Goal: Book appointment/travel/reservation

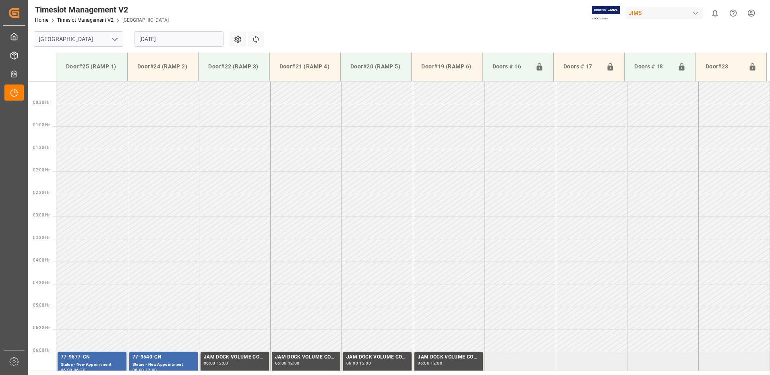
scroll to position [240, 0]
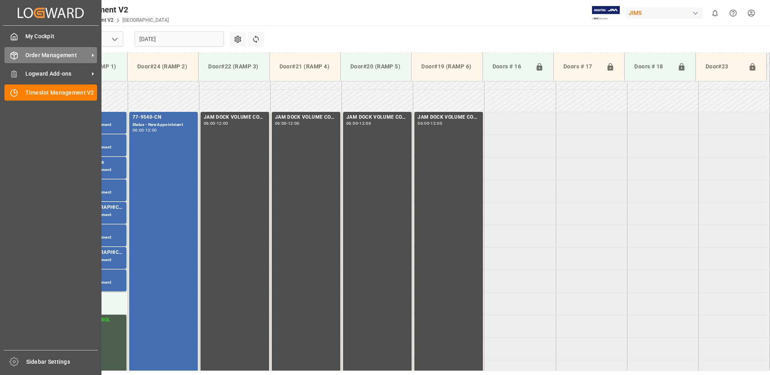
click at [54, 56] on span "Order Management" at bounding box center [57, 55] width 64 height 8
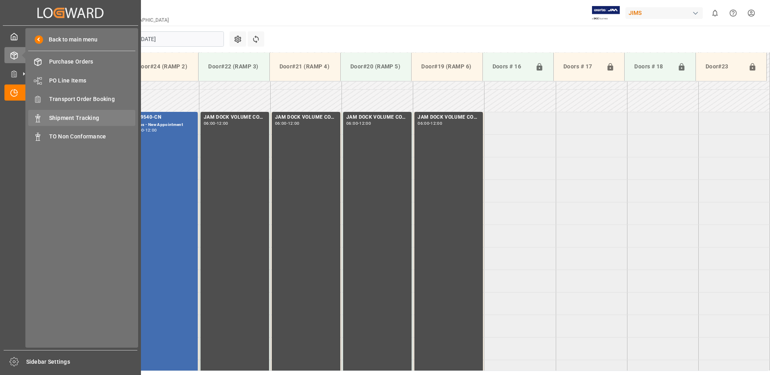
click at [80, 117] on span "Shipment Tracking" at bounding box center [92, 118] width 87 height 8
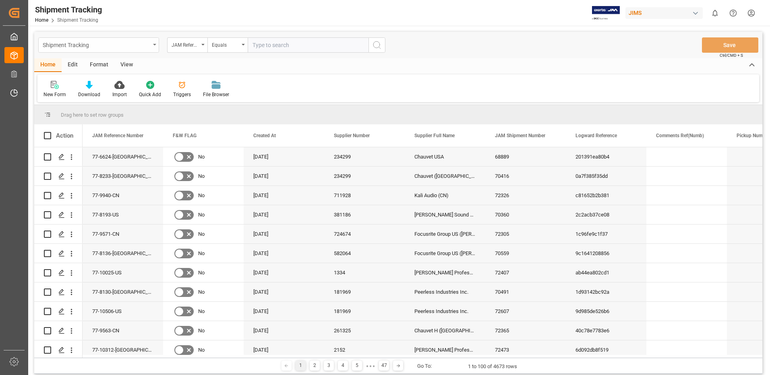
click at [153, 44] on icon "open menu" at bounding box center [154, 45] width 3 height 2
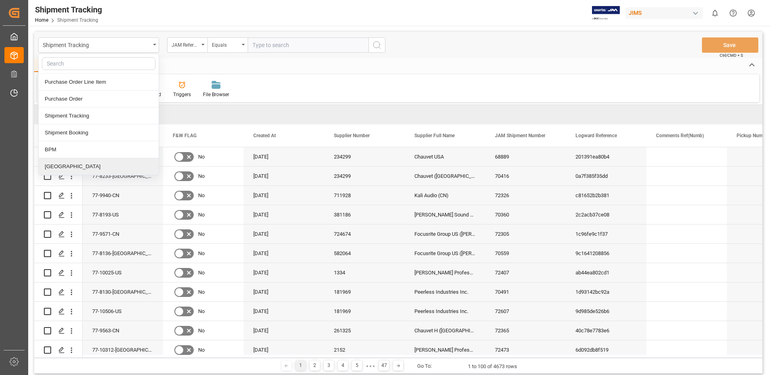
click at [57, 166] on div "[GEOGRAPHIC_DATA]" at bounding box center [99, 166] width 120 height 17
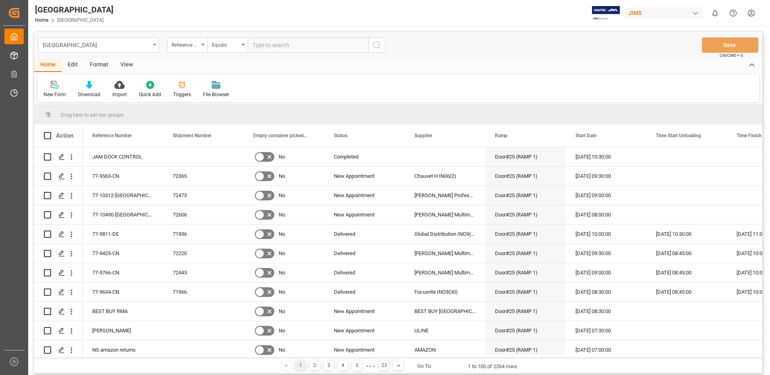
click at [127, 64] on div "View" at bounding box center [126, 65] width 25 height 14
click at [48, 88] on icon at bounding box center [51, 85] width 8 height 8
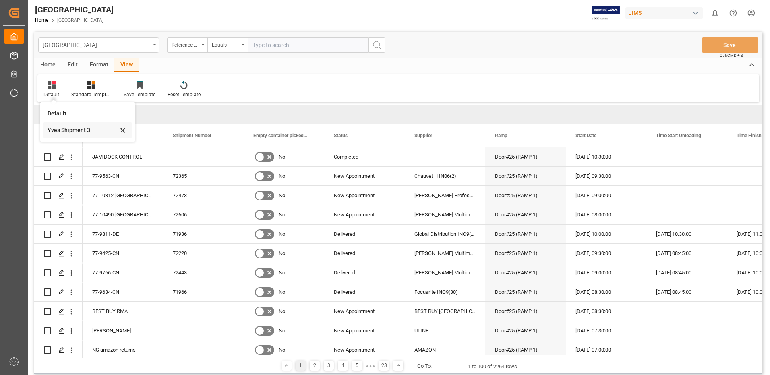
click at [54, 129] on div "Yves Shipment 3" at bounding box center [82, 130] width 70 height 8
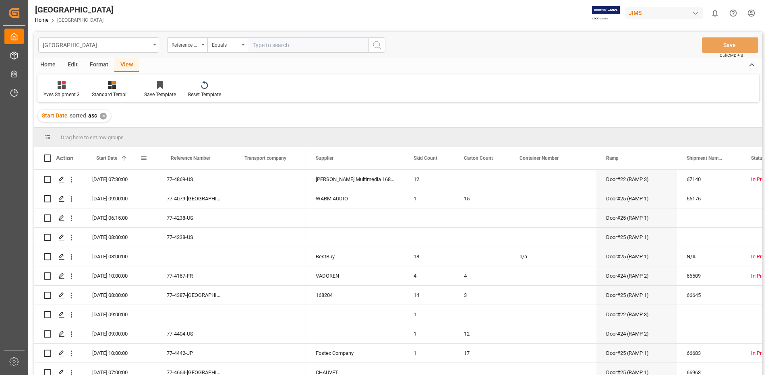
click at [143, 155] on span at bounding box center [143, 158] width 7 height 7
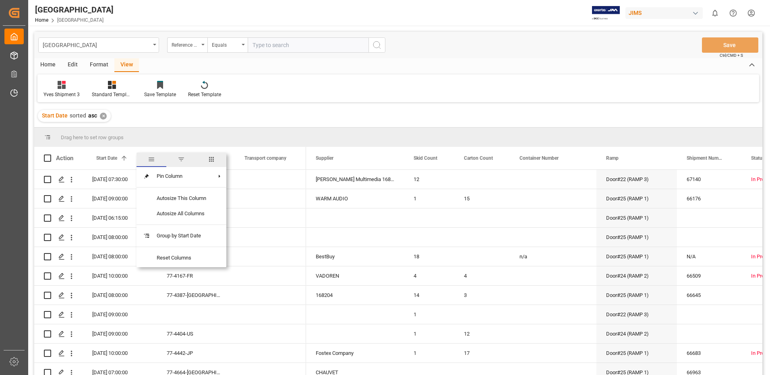
click at [182, 160] on span "filter" at bounding box center [181, 159] width 7 height 7
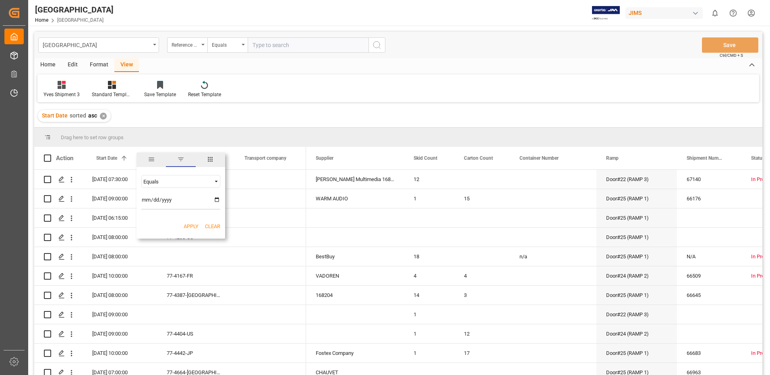
click at [216, 199] on input "date" at bounding box center [180, 202] width 79 height 16
type input "[DATE]"
click at [194, 225] on button "Apply" at bounding box center [191, 227] width 15 height 8
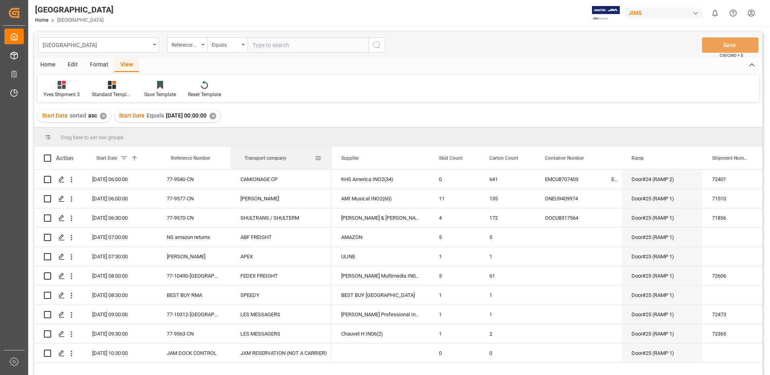
drag, startPoint x: 305, startPoint y: 157, endPoint x: 330, endPoint y: 161, distance: 25.6
click at [330, 161] on div at bounding box center [331, 158] width 3 height 23
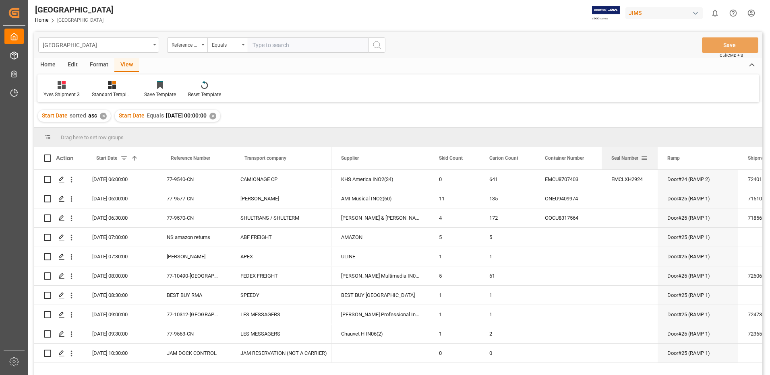
drag, startPoint x: 621, startPoint y: 160, endPoint x: 657, endPoint y: 158, distance: 35.9
click at [657, 158] on div at bounding box center [657, 158] width 3 height 23
click at [47, 157] on span at bounding box center [47, 158] width 7 height 7
click at [50, 155] on input "checkbox" at bounding box center [50, 155] width 0 height 0
checkbox input "true"
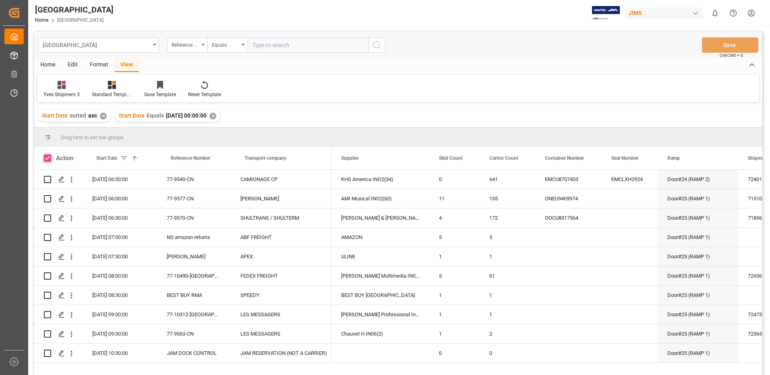
checkbox input "true"
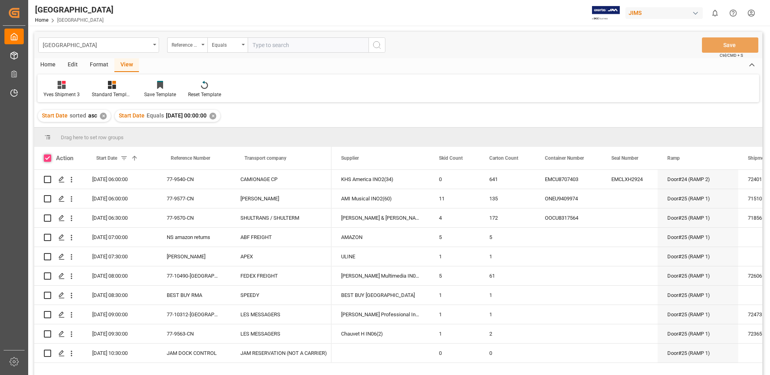
checkbox input "true"
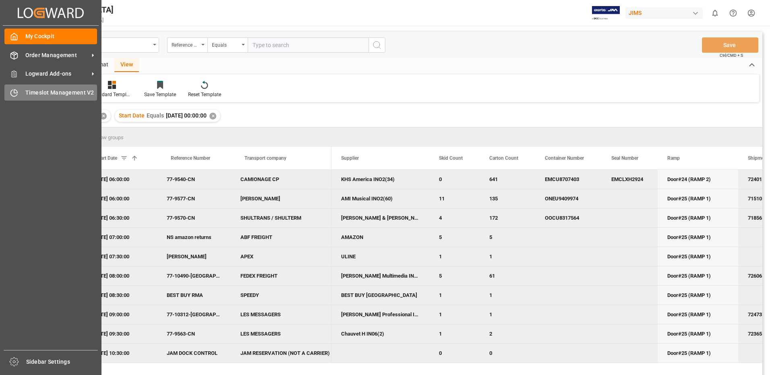
click at [26, 92] on span "Timeslot Management V2" at bounding box center [61, 93] width 72 height 8
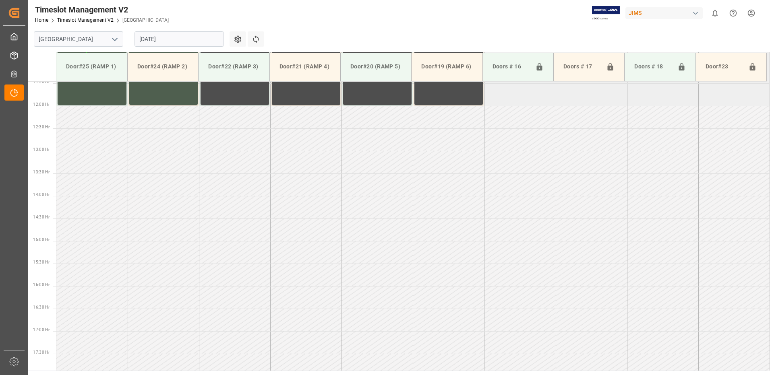
scroll to position [626, 0]
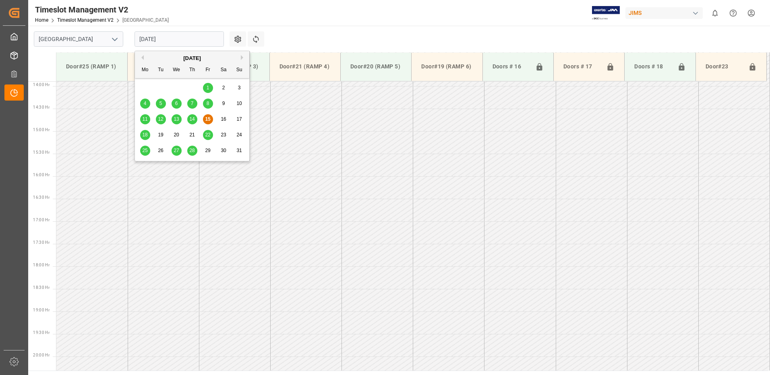
click at [186, 40] on input "[DATE]" at bounding box center [178, 38] width 89 height 15
click at [148, 134] on div "18" at bounding box center [145, 135] width 10 height 10
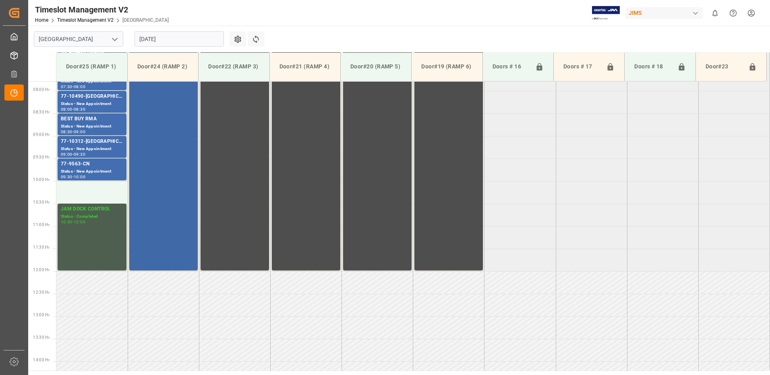
scroll to position [340, 0]
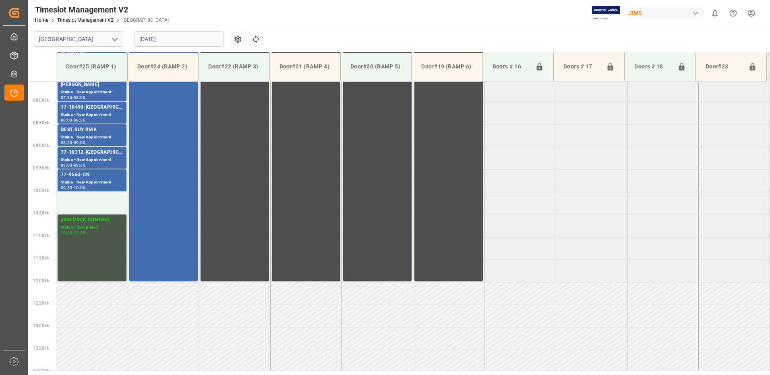
click at [83, 232] on div "12:00" at bounding box center [80, 233] width 12 height 4
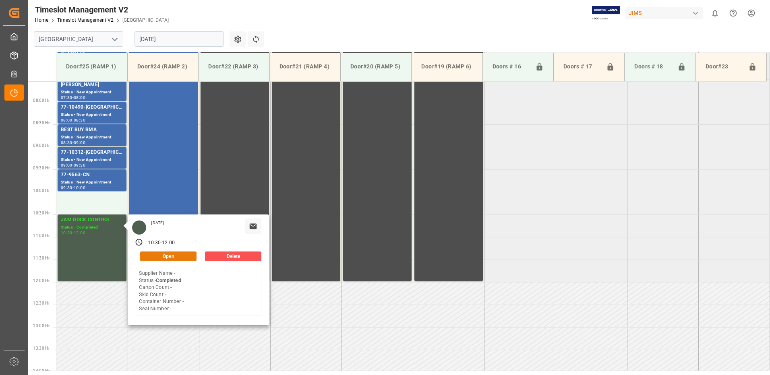
click at [177, 256] on button "Open" at bounding box center [168, 257] width 56 height 10
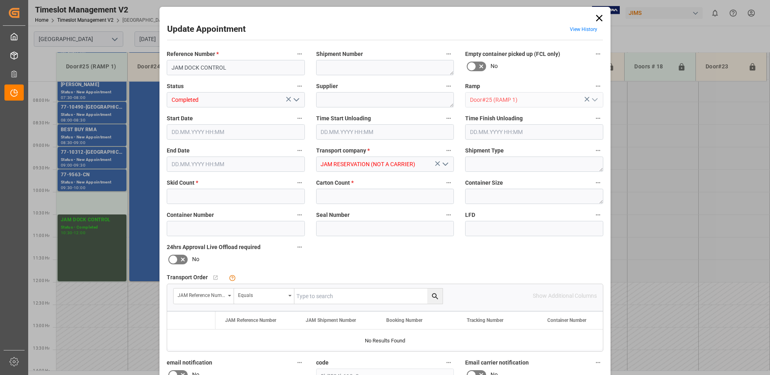
type input "0"
type input "[DATE] 10:30"
type input "[DATE] 12:00"
type input "[DATE] 18:02"
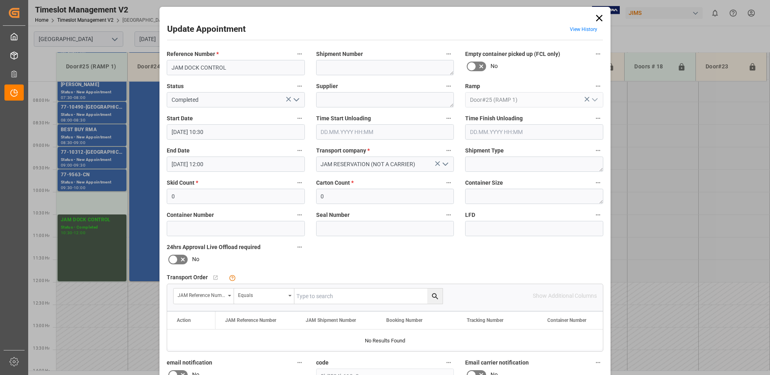
click at [228, 130] on input "[DATE] 10:30" at bounding box center [236, 131] width 138 height 15
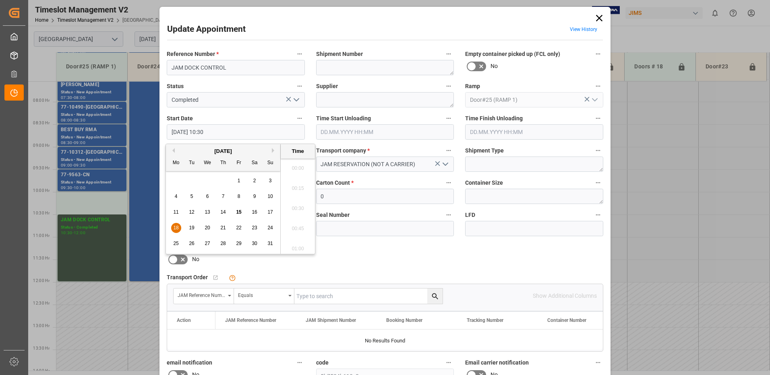
scroll to position [808, 0]
drag, startPoint x: 174, startPoint y: 227, endPoint x: 289, endPoint y: 187, distance: 121.4
click at [173, 227] on span "18" at bounding box center [175, 228] width 5 height 6
click at [299, 166] on li "10:00" at bounding box center [298, 166] width 34 height 20
type input "[DATE] 10:00"
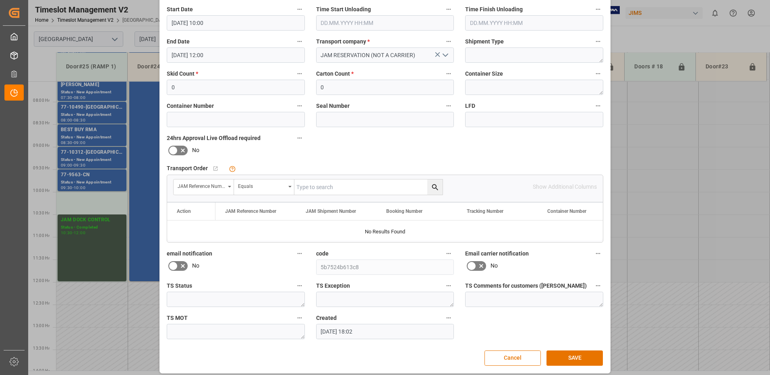
scroll to position [114, 0]
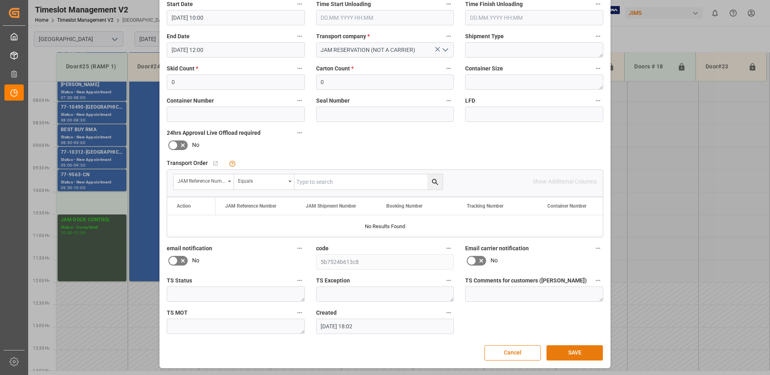
click at [568, 349] on button "SAVE" at bounding box center [574, 352] width 56 height 15
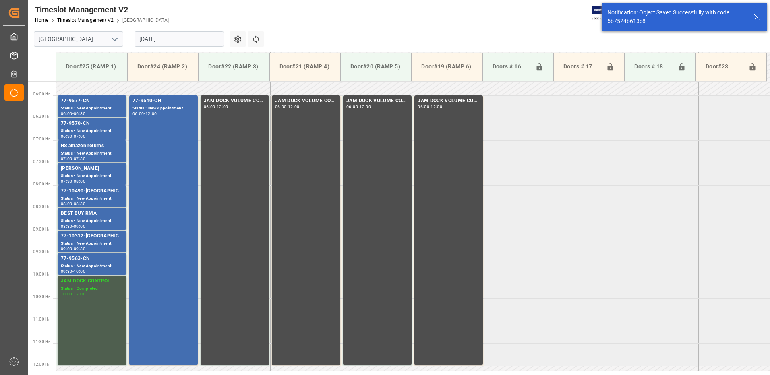
scroll to position [252, 0]
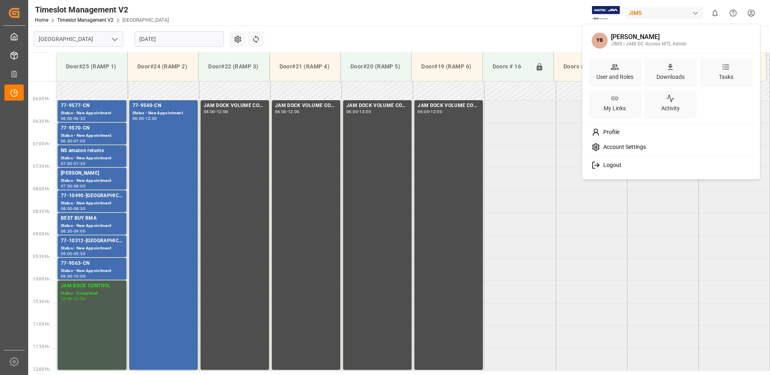
click at [751, 13] on html "Created by potrace 1.15, written by [PERSON_NAME] [DATE]-[DATE] Created by potr…" at bounding box center [385, 187] width 770 height 375
click at [602, 166] on span "Logout" at bounding box center [610, 165] width 21 height 7
